Goal: Feedback & Contribution: Contribute content

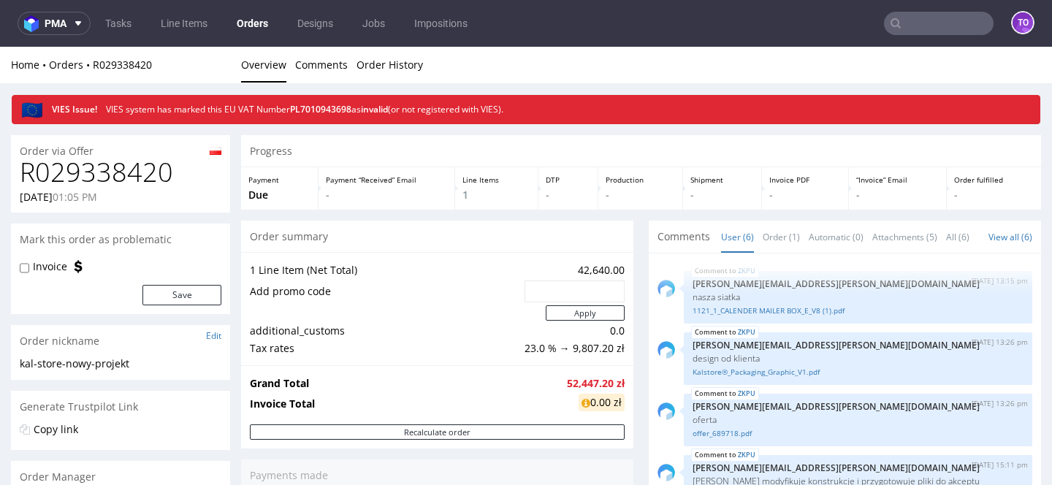
scroll to position [105, 0]
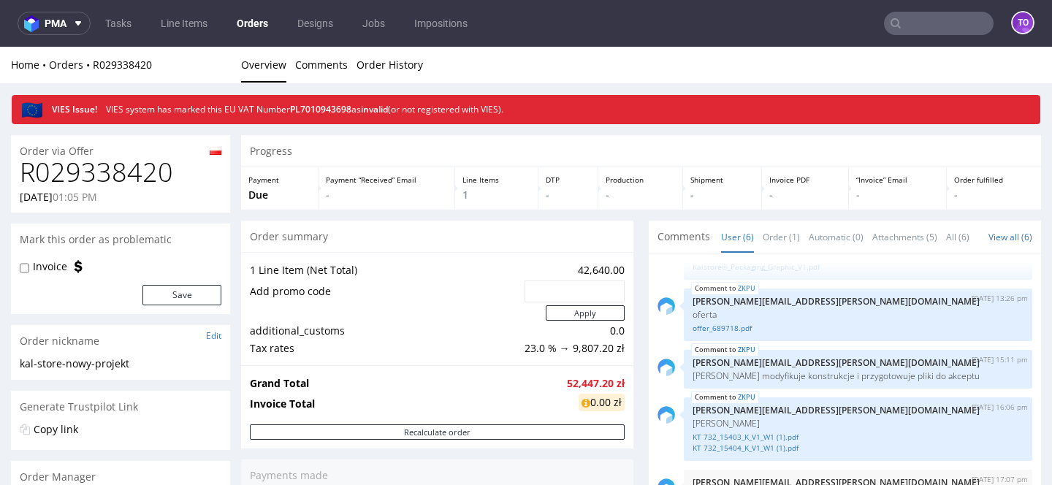
click at [172, 35] on nav "pma Tasks Line Items Orders Designs Jobs Impositions to" at bounding box center [526, 23] width 1052 height 47
click at [176, 28] on link "Line Items" at bounding box center [184, 23] width 64 height 23
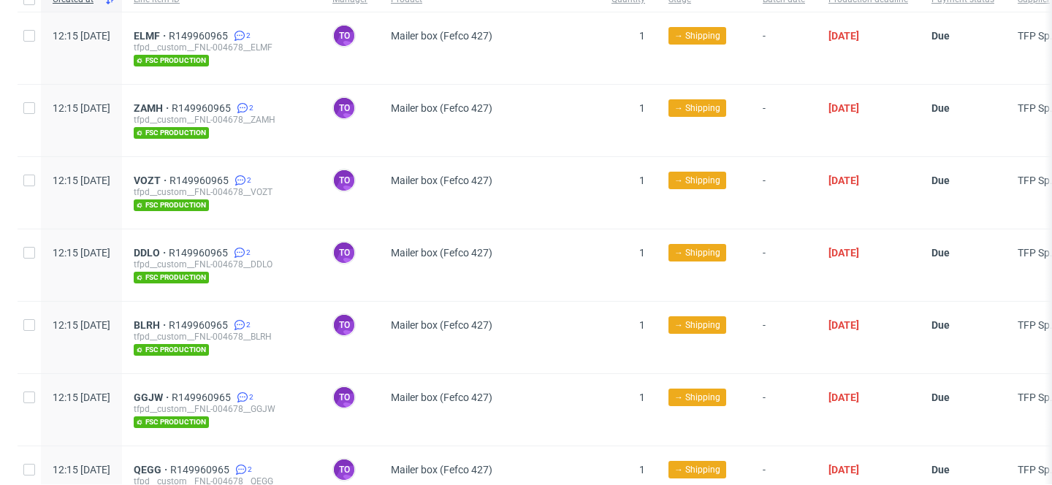
scroll to position [394, 0]
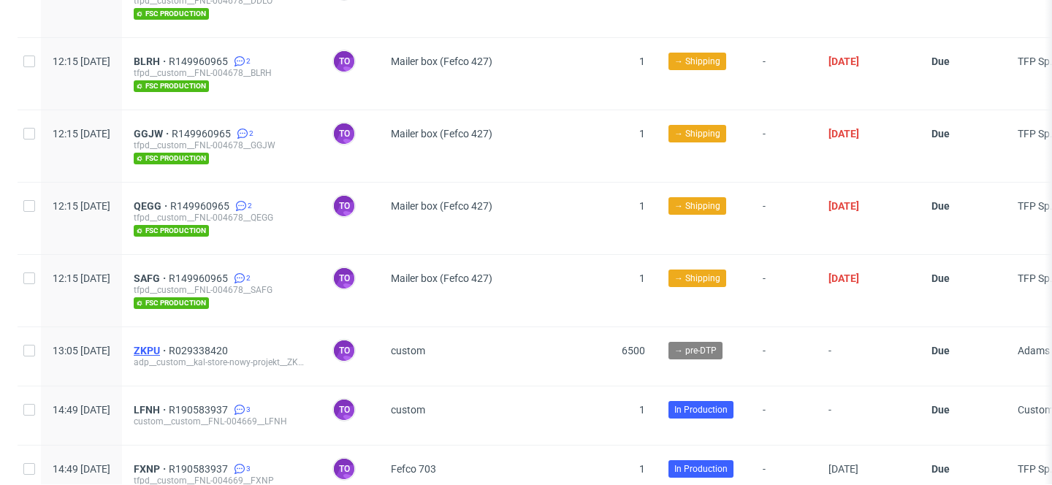
click at [169, 345] on span "ZKPU" at bounding box center [151, 351] width 35 height 12
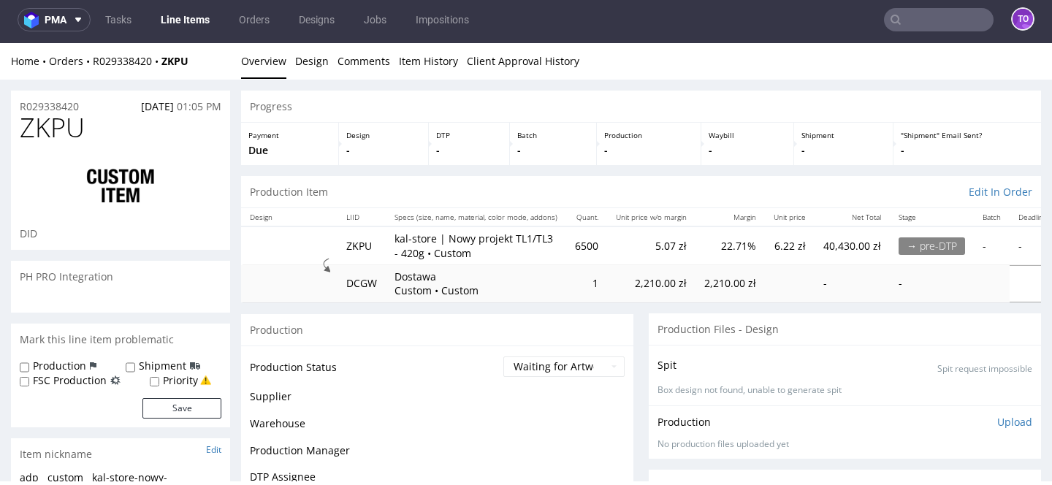
scroll to position [105, 0]
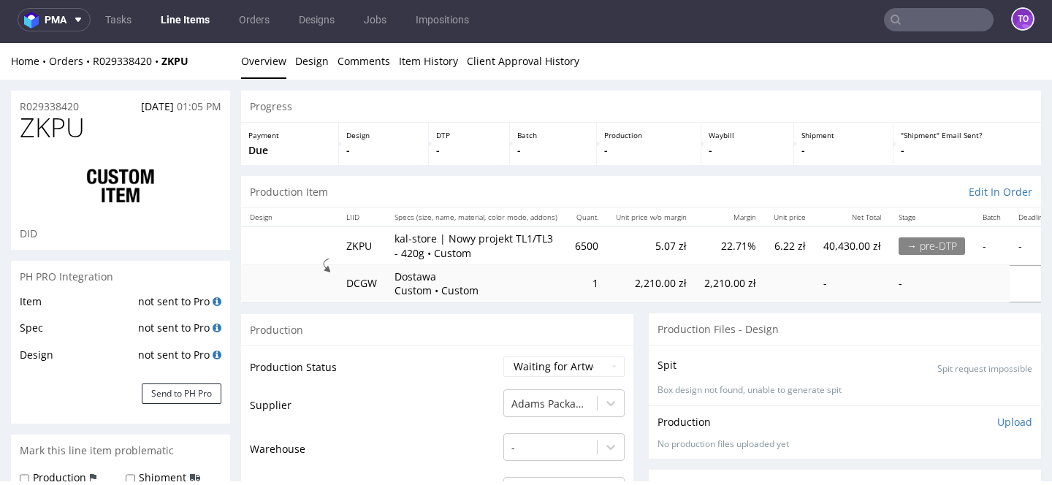
click at [166, 23] on link "Line Items" at bounding box center [185, 19] width 66 height 23
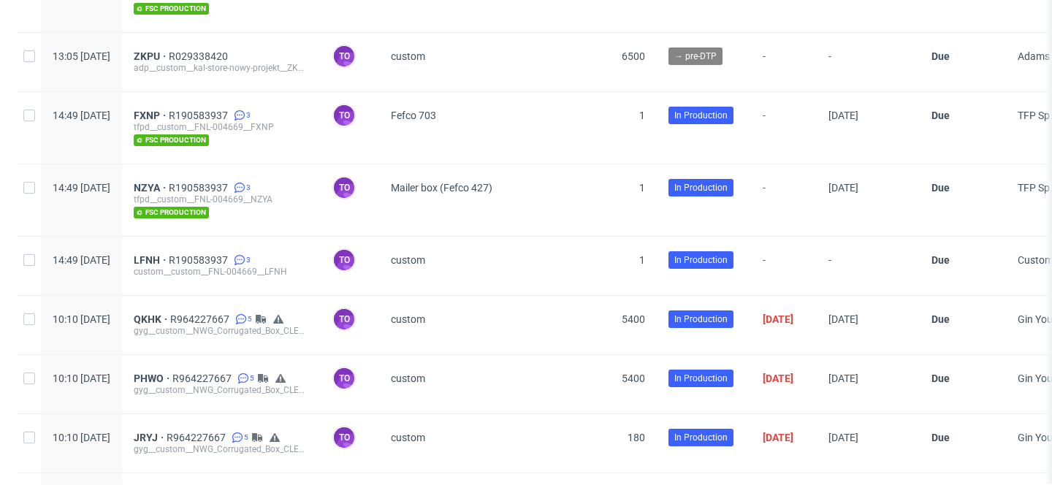
scroll to position [779, 0]
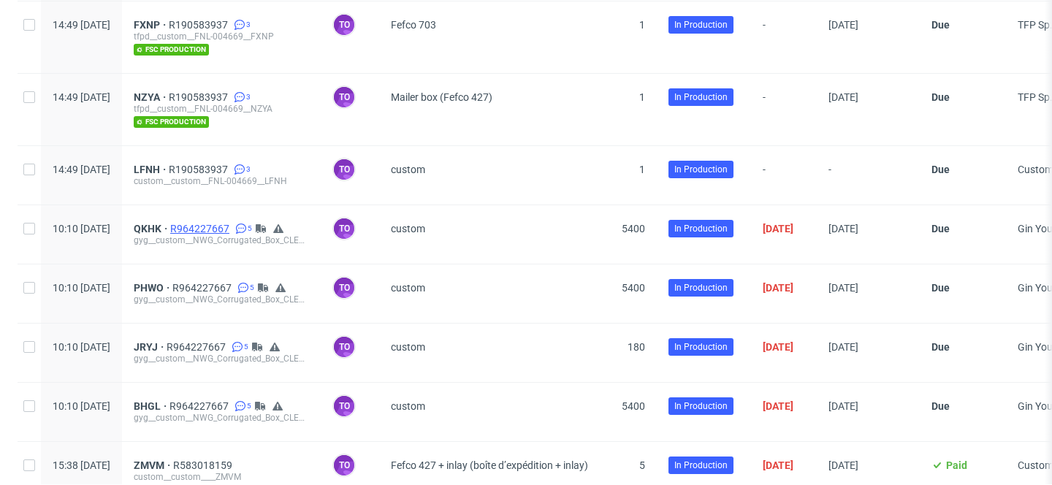
click at [232, 223] on span "R964227667" at bounding box center [201, 229] width 62 height 12
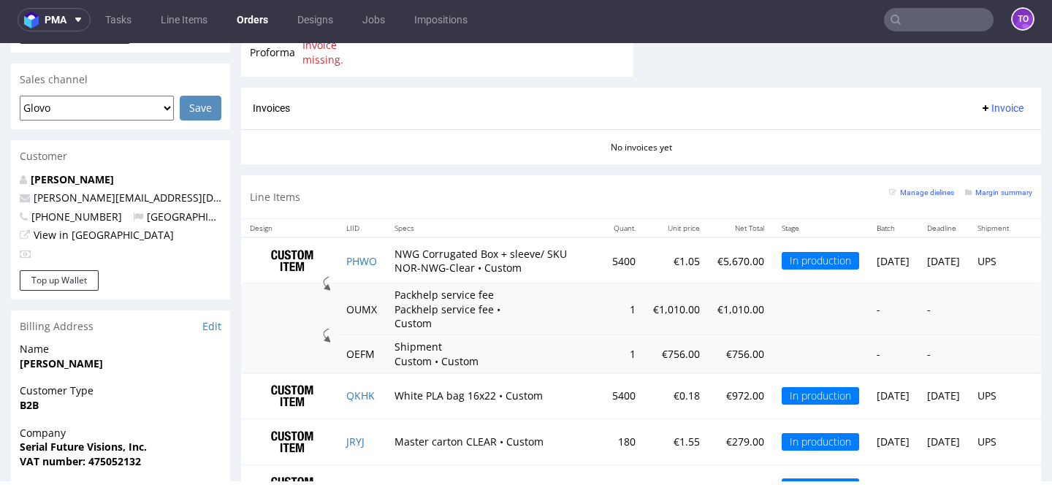
scroll to position [639, 0]
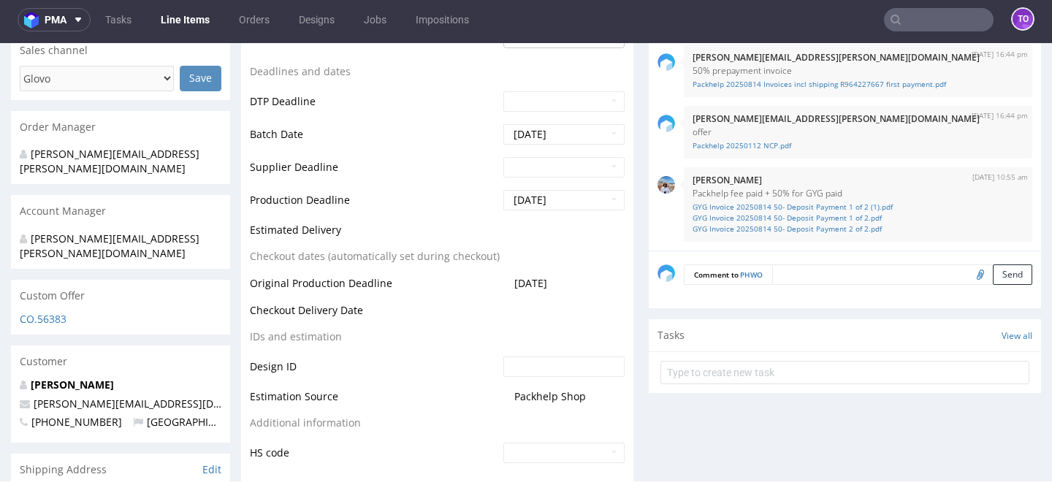
scroll to position [597, 0]
click at [170, 20] on link "Line Items" at bounding box center [185, 19] width 66 height 23
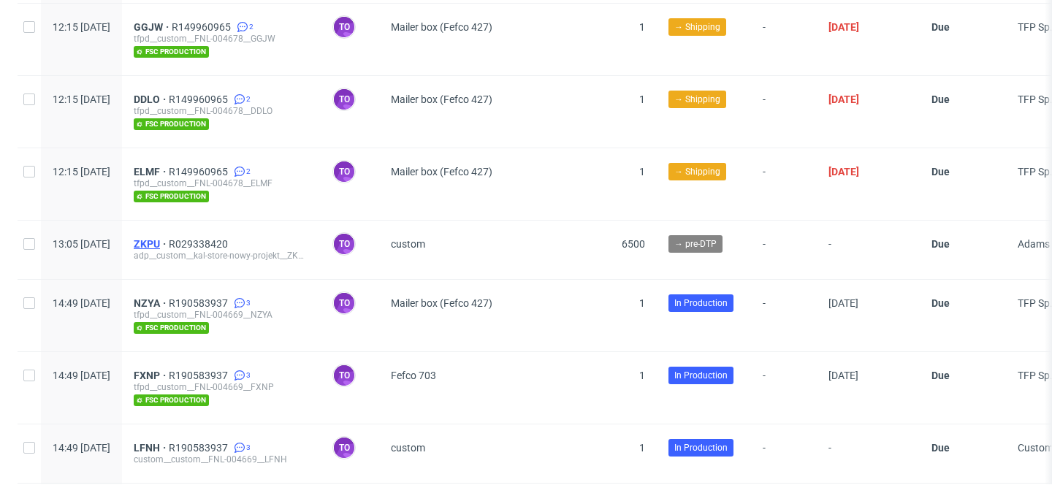
click at [169, 240] on span "ZKPU" at bounding box center [151, 244] width 35 height 12
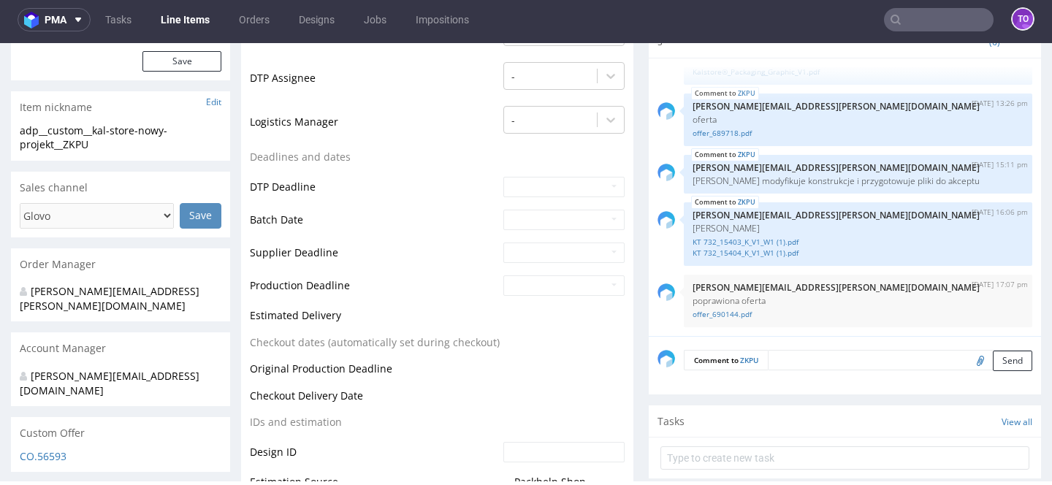
scroll to position [476, 0]
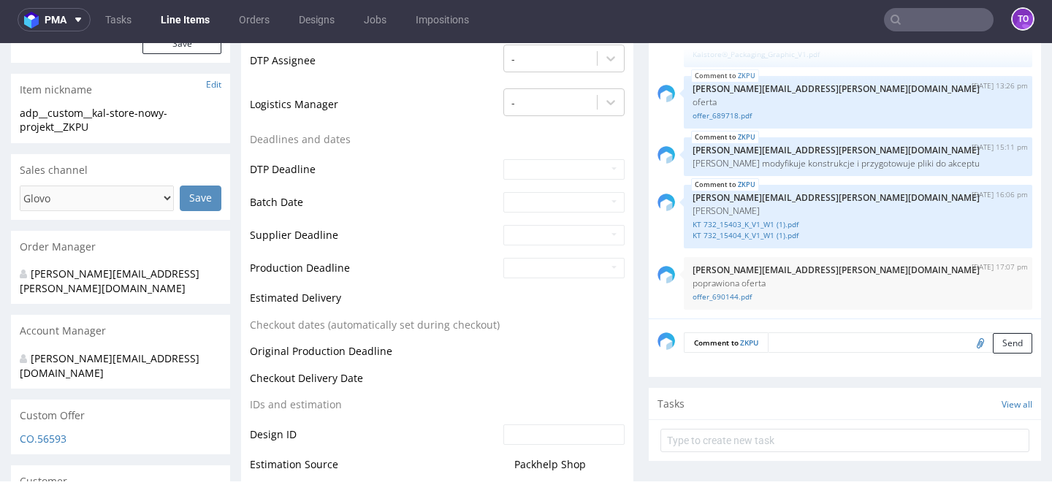
click at [809, 350] on textarea at bounding box center [900, 342] width 264 height 20
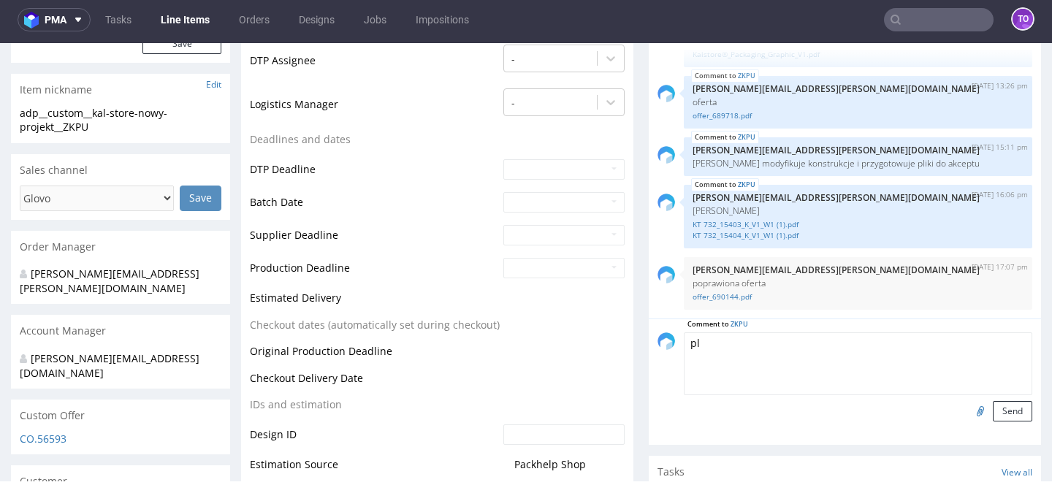
type textarea "p"
type textarea "grafiki + wizualizacje [PERSON_NAME]"
click at [971, 408] on input "file" at bounding box center [978, 410] width 20 height 19
type input "C:\fakepath\KT 732_15403_G_V2.JPG"
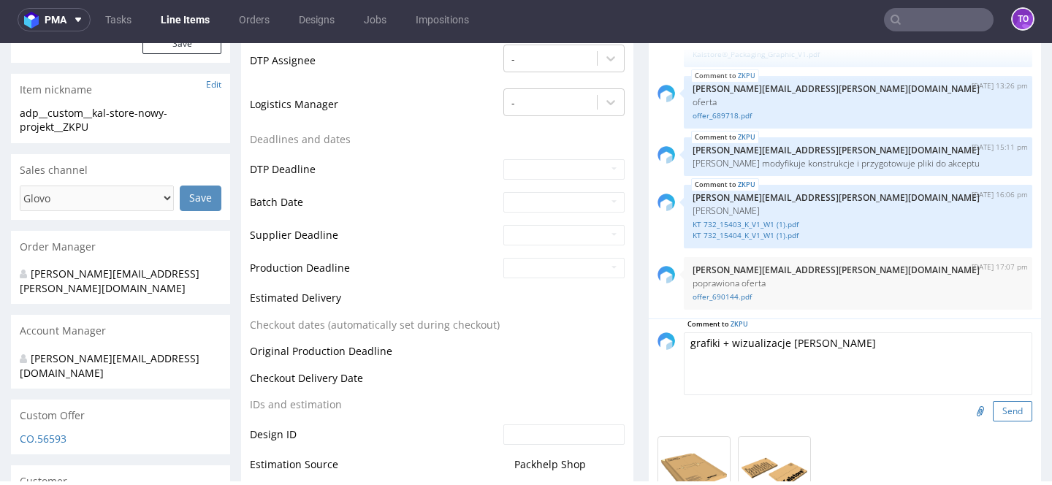
click at [995, 416] on button "Send" at bounding box center [1012, 411] width 39 height 20
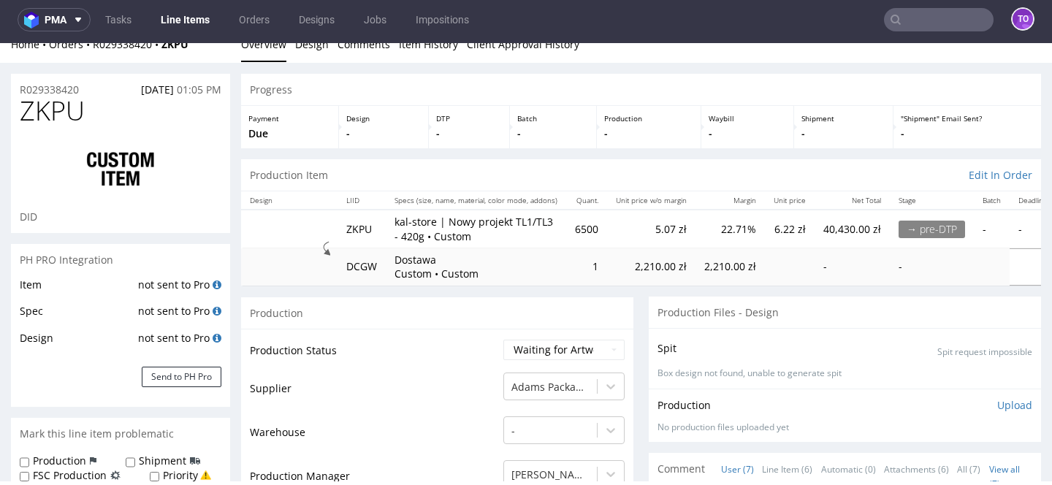
scroll to position [0, 0]
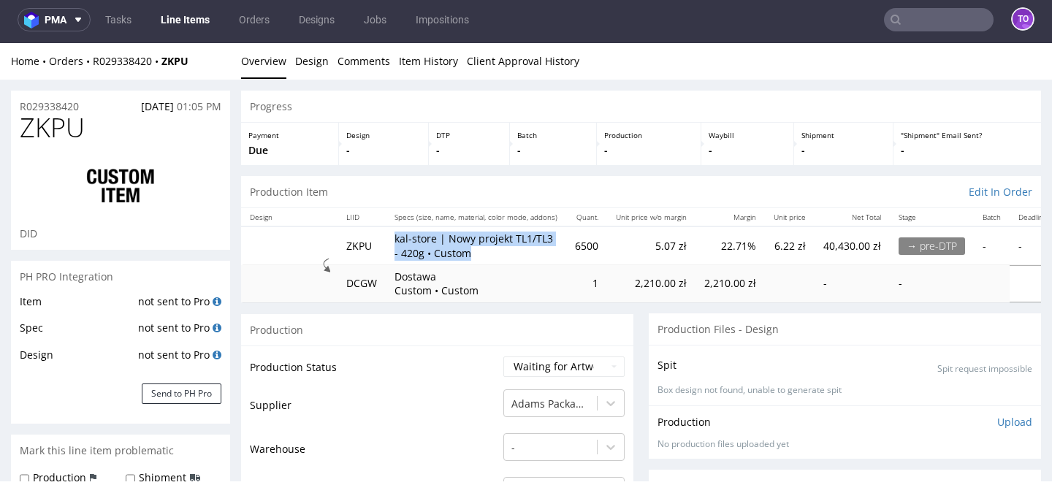
drag, startPoint x: 516, startPoint y: 264, endPoint x: 397, endPoint y: 245, distance: 120.7
click at [397, 245] on tbody "ZKPU kal-store | Nowy projekt TL1/TL3 - 420g • Custom 6500 5.07 zł 22.71% 6.22 …" at bounding box center [673, 263] width 864 height 75
click at [500, 265] on td "Dostawa Custom • Custom" at bounding box center [476, 283] width 180 height 37
